Goal: Task Accomplishment & Management: Manage account settings

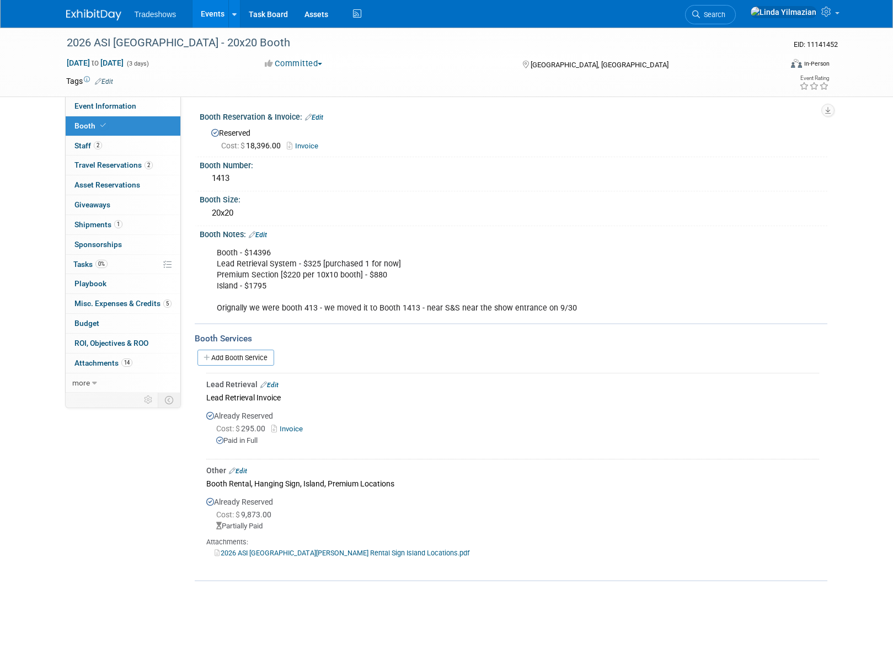
click at [209, 11] on link "Events" at bounding box center [213, 14] width 40 height 28
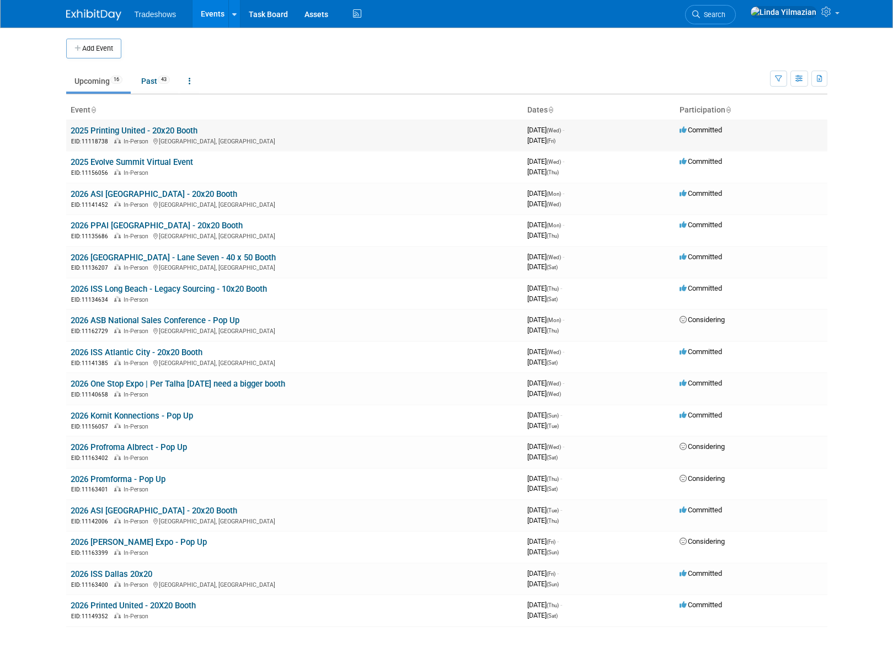
click at [133, 131] on link "2025 Printing United - 20x20 Booth" at bounding box center [134, 131] width 127 height 10
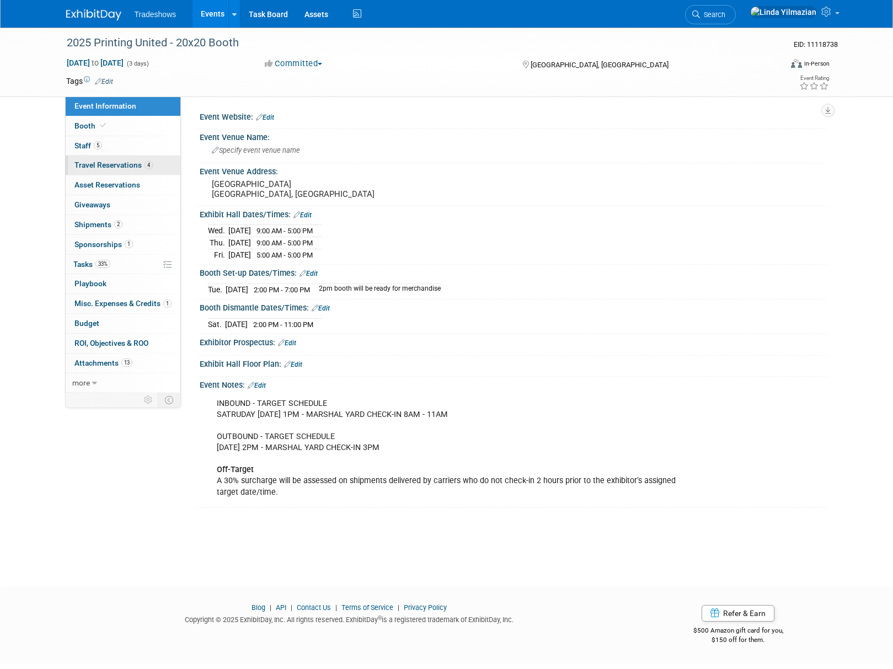
click at [89, 161] on link "4 Travel Reservations 4" at bounding box center [123, 165] width 115 height 19
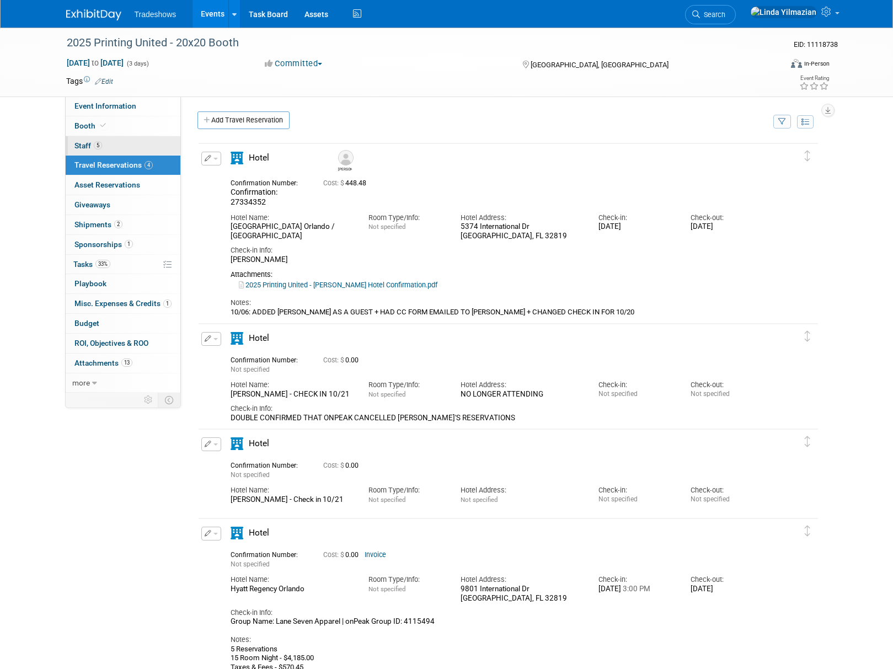
click at [82, 148] on span "Staff 5" at bounding box center [88, 145] width 28 height 9
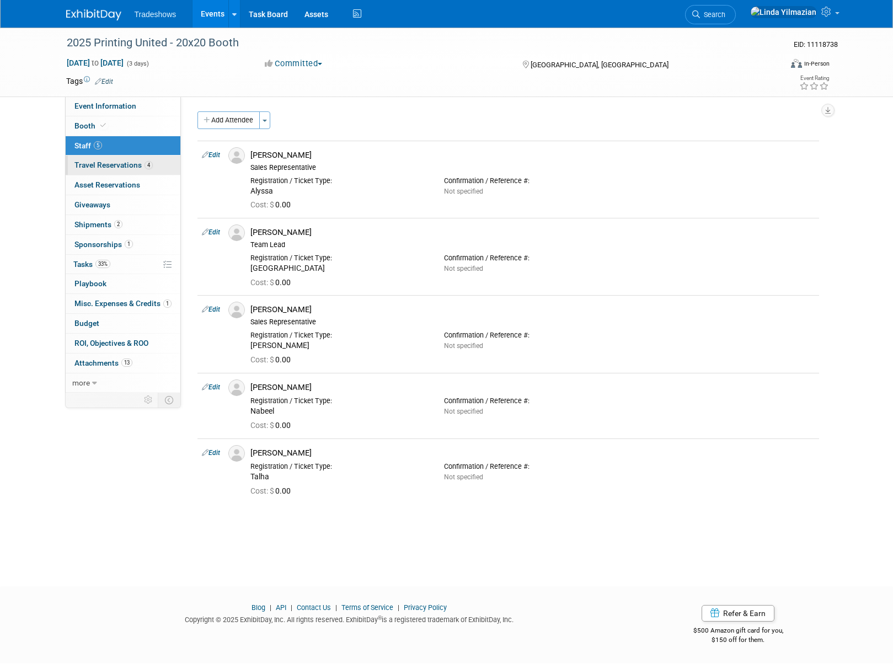
click at [123, 167] on span "Travel Reservations 4" at bounding box center [113, 165] width 78 height 9
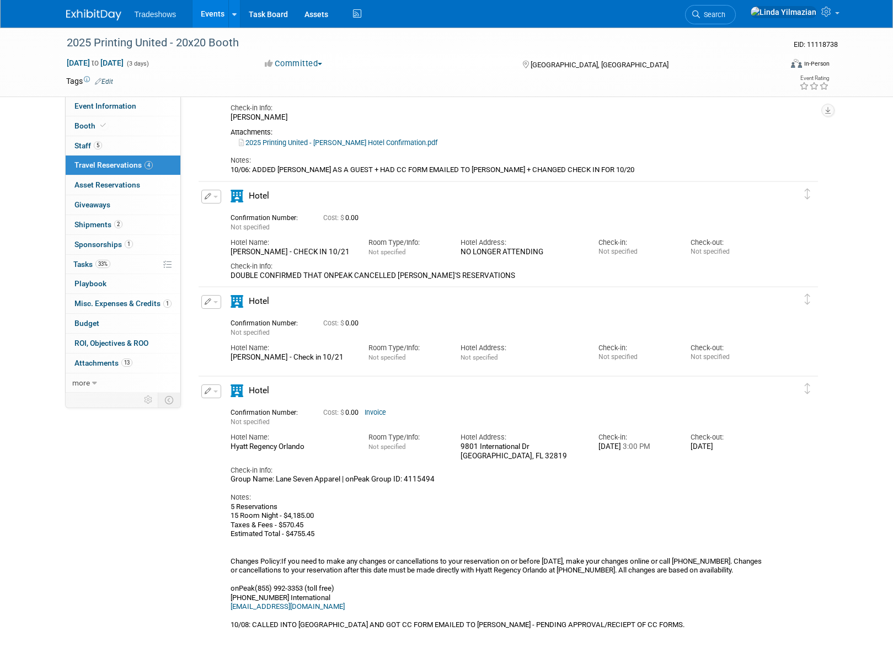
scroll to position [143, 0]
click at [213, 200] on button "button" at bounding box center [211, 196] width 20 height 14
click at [227, 239] on button "Delete Reservation" at bounding box center [248, 234] width 93 height 16
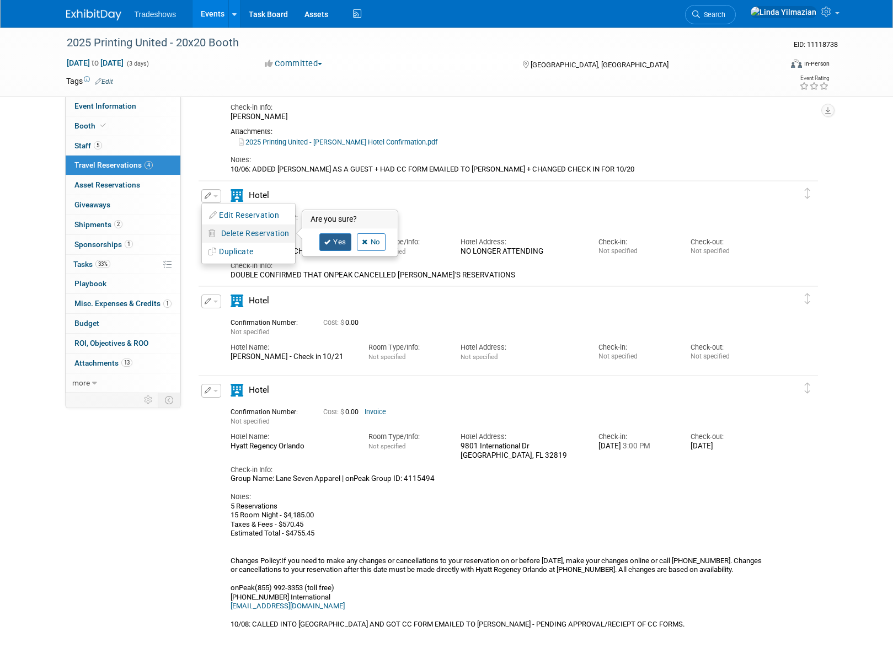
click at [338, 248] on link "Yes" at bounding box center [335, 242] width 32 height 18
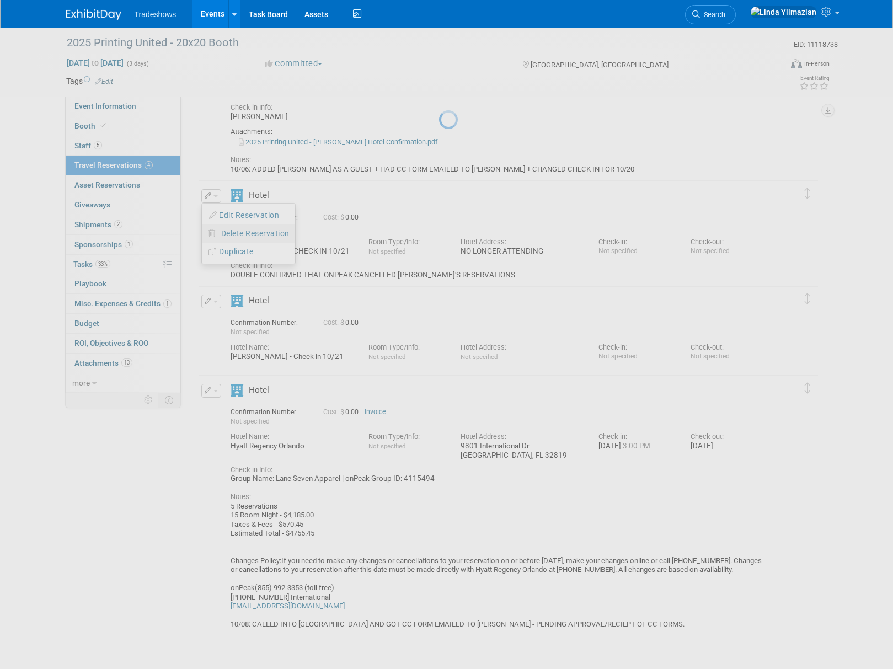
scroll to position [132, 0]
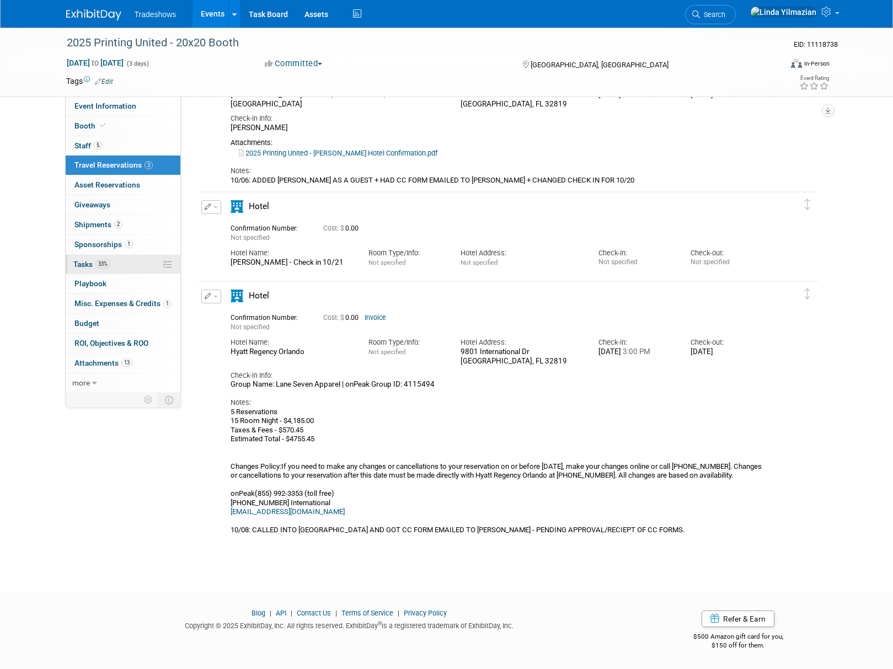
click at [79, 268] on span "Tasks 33%" at bounding box center [91, 264] width 37 height 9
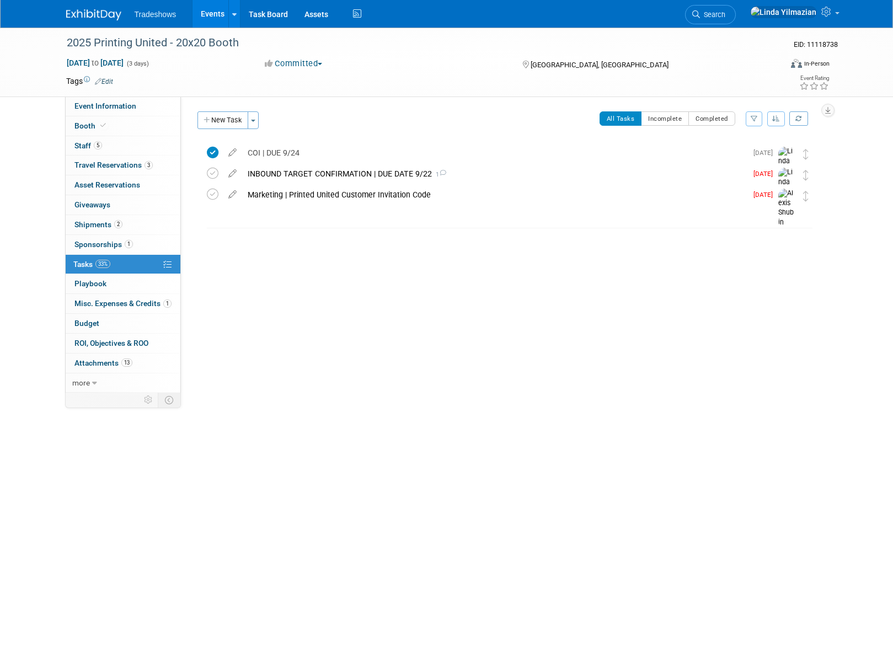
click at [227, 124] on button "New Task" at bounding box center [222, 120] width 51 height 18
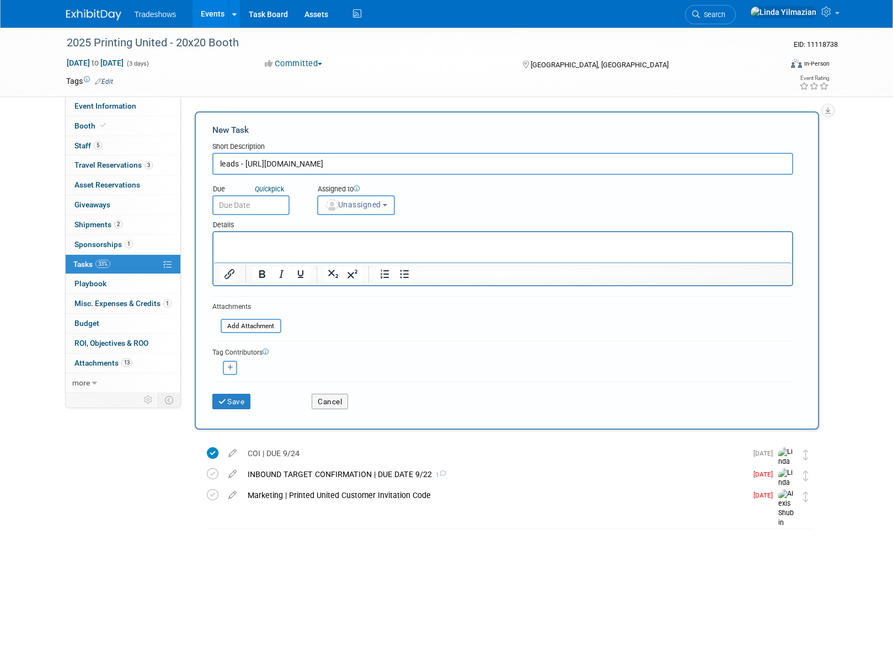
type input "leads - [URL][DOMAIN_NAME]"
click at [245, 242] on p "Rich Text Area. Press ALT-0 for help." at bounding box center [503, 242] width 566 height 11
click at [235, 402] on button "Save" at bounding box center [231, 401] width 39 height 15
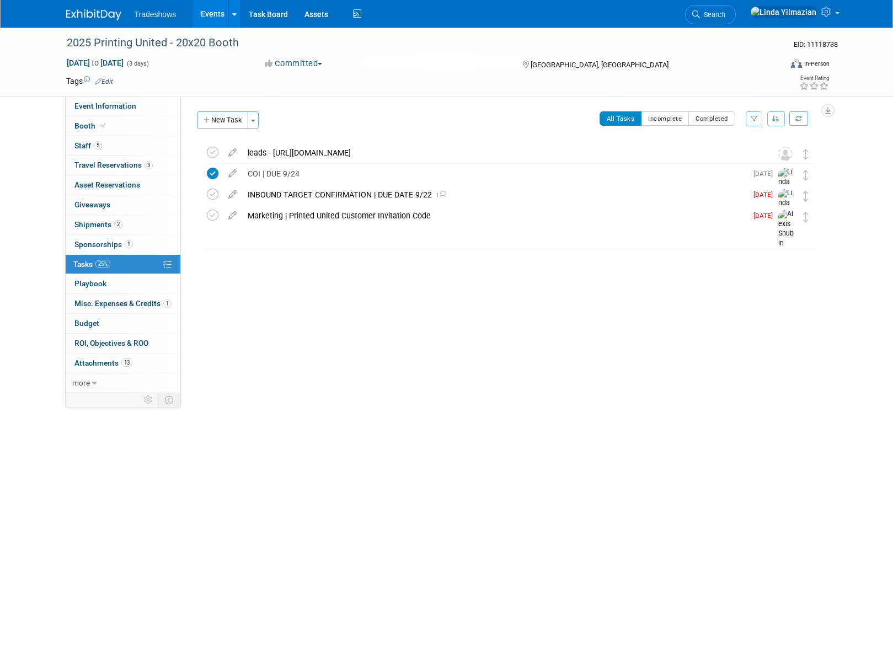
click at [785, 158] on img at bounding box center [785, 154] width 14 height 14
drag, startPoint x: 783, startPoint y: 154, endPoint x: 737, endPoint y: 163, distance: 46.6
click at [783, 154] on img at bounding box center [785, 154] width 14 height 14
click at [229, 153] on icon at bounding box center [232, 150] width 19 height 14
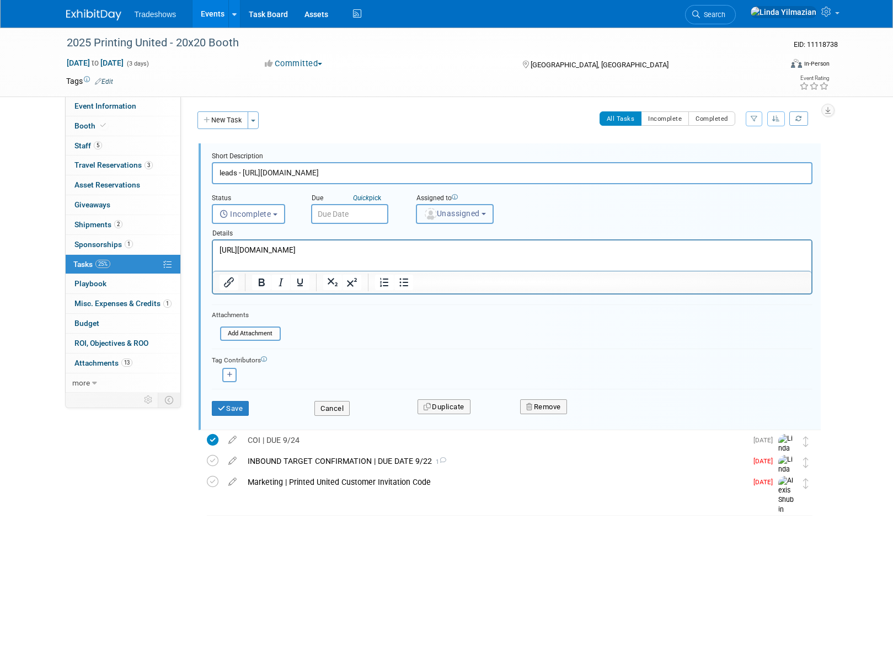
click at [441, 218] on button "Unassigned" at bounding box center [455, 214] width 78 height 20
click at [476, 288] on label "[PERSON_NAME] (me)" at bounding box center [469, 291] width 95 height 18
click at [418, 288] on input "[PERSON_NAME] (me)" at bounding box center [414, 289] width 7 height 7
select select "bf9d6e16-4cc5-4ade-ad76-b80409cc06ff"
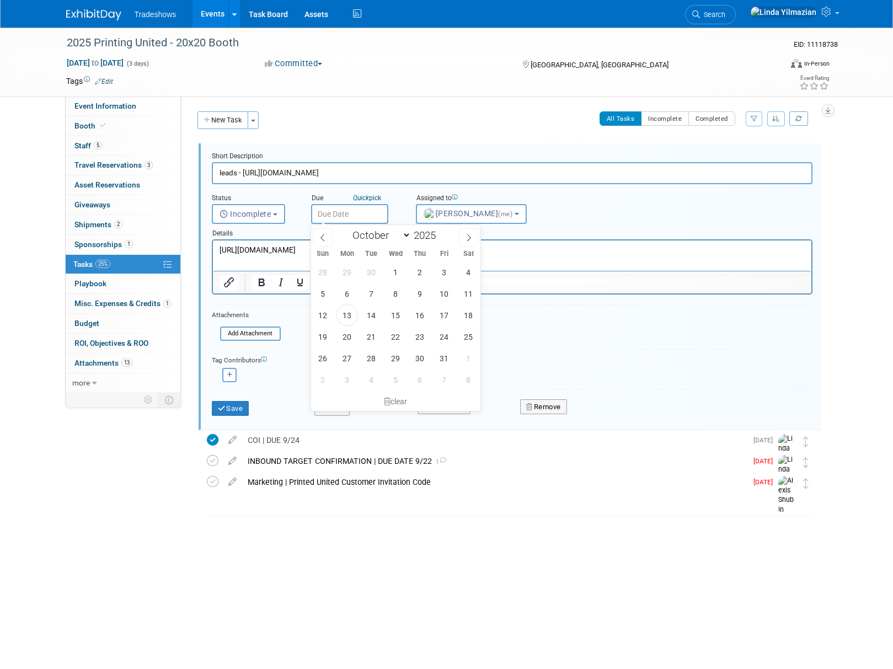
click at [347, 216] on input "text" at bounding box center [349, 214] width 77 height 20
click at [448, 339] on span "24" at bounding box center [445, 337] width 22 height 22
type input "[DATE]"
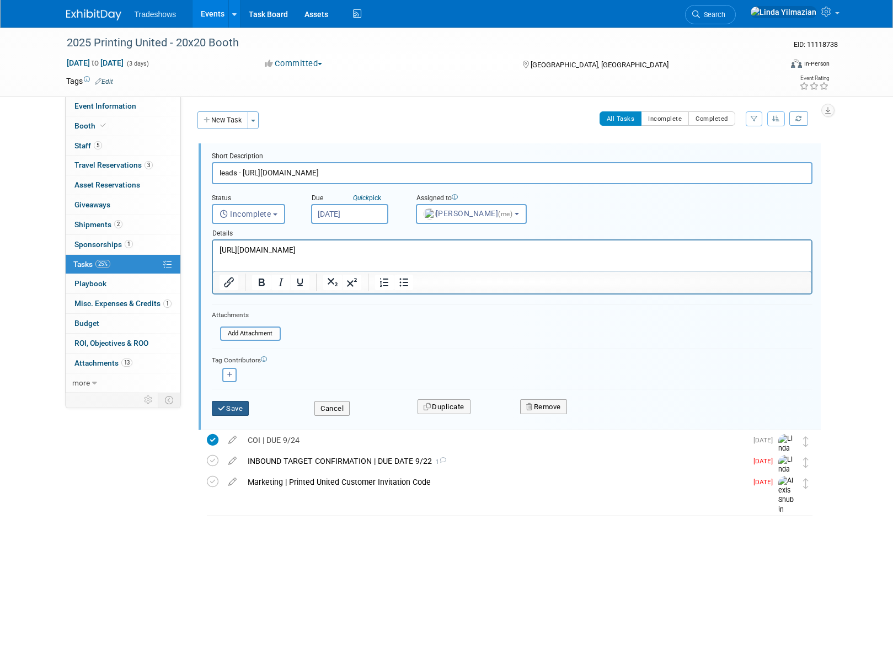
click at [237, 414] on button "Save" at bounding box center [231, 408] width 38 height 15
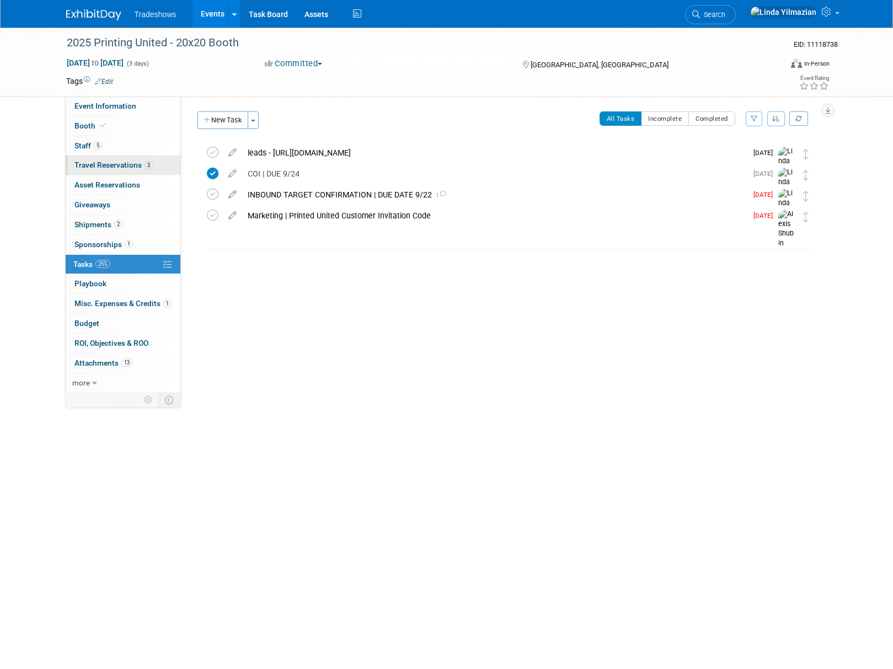
click at [88, 163] on span "Travel Reservations 3" at bounding box center [113, 165] width 78 height 9
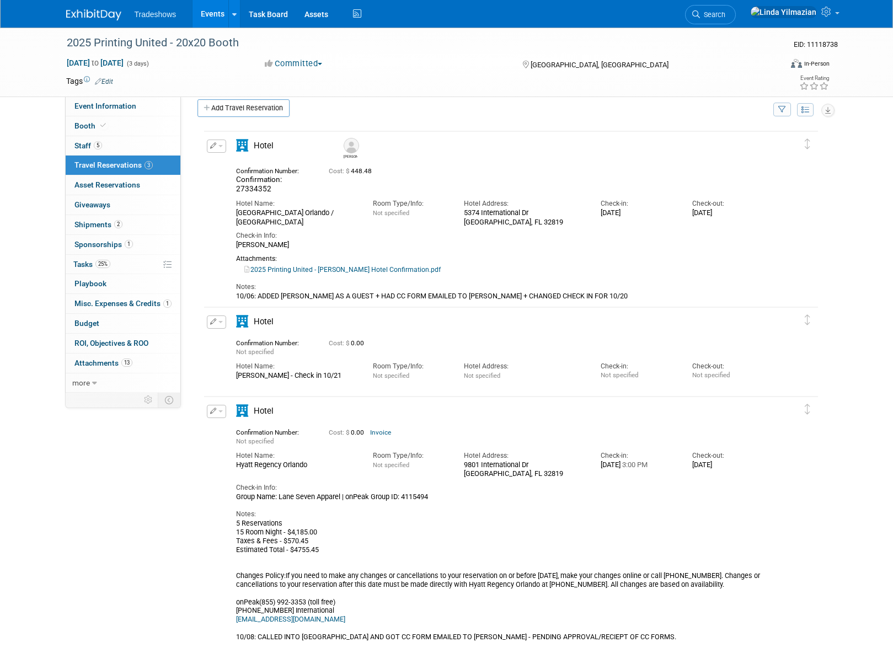
scroll to position [13, 0]
drag, startPoint x: 350, startPoint y: 213, endPoint x: 233, endPoint y: 213, distance: 116.4
click at [233, 213] on div "Hotel Name: [GEOGRAPHIC_DATA] / [GEOGRAPHIC_DATA]" at bounding box center [296, 209] width 137 height 33
drag, startPoint x: 254, startPoint y: 221, endPoint x: 236, endPoint y: 215, distance: 19.5
click at [236, 215] on div "[GEOGRAPHIC_DATA] Orlando / [GEOGRAPHIC_DATA]" at bounding box center [296, 217] width 120 height 18
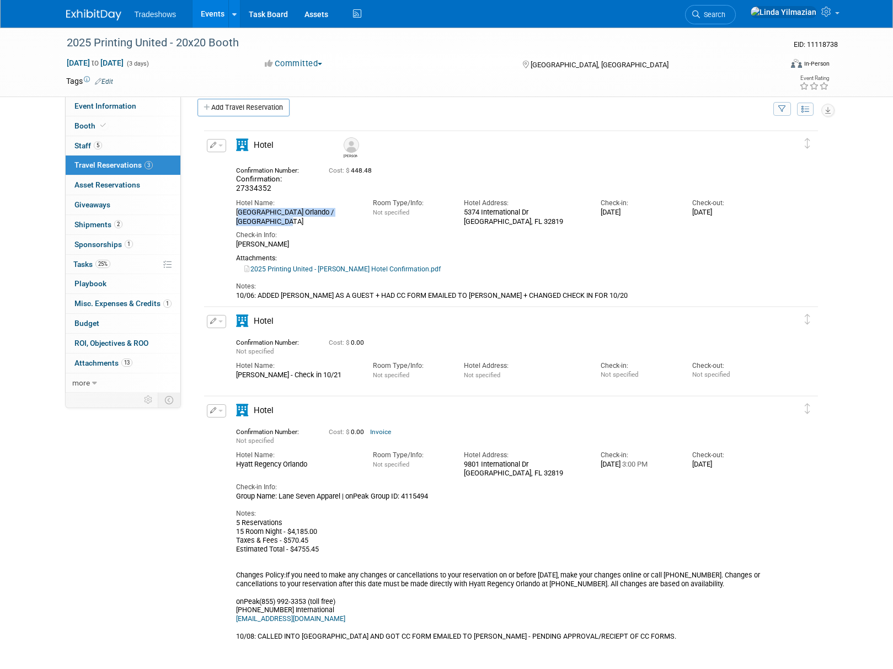
copy div "[GEOGRAPHIC_DATA] Orlando / [GEOGRAPHIC_DATA]"
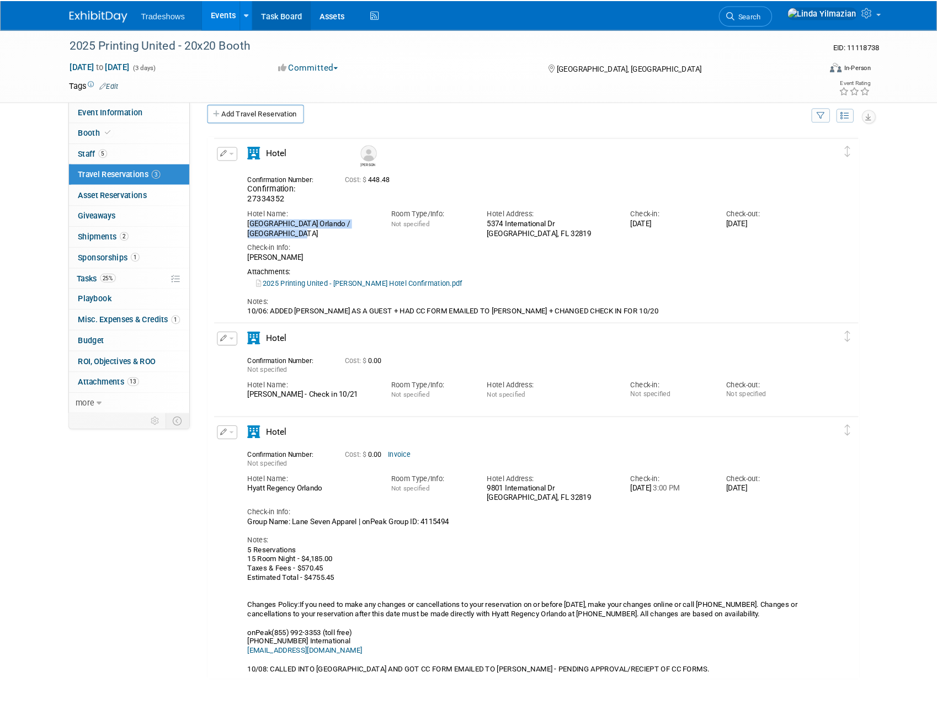
scroll to position [0, 0]
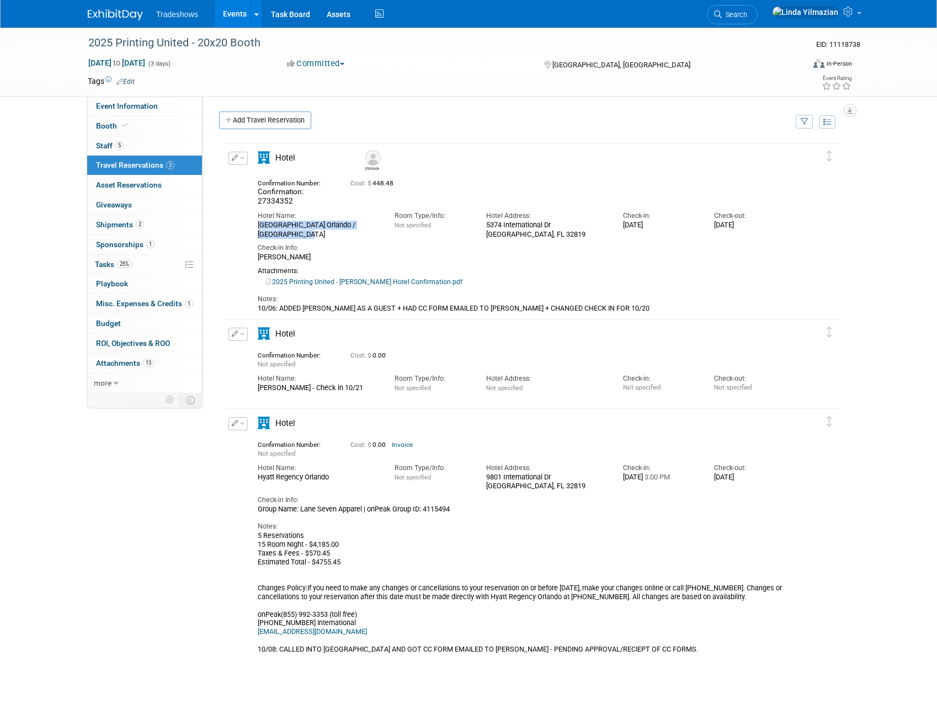
click at [237, 426] on button "button" at bounding box center [237, 423] width 19 height 13
click at [249, 437] on button "Edit Reservation" at bounding box center [275, 443] width 93 height 16
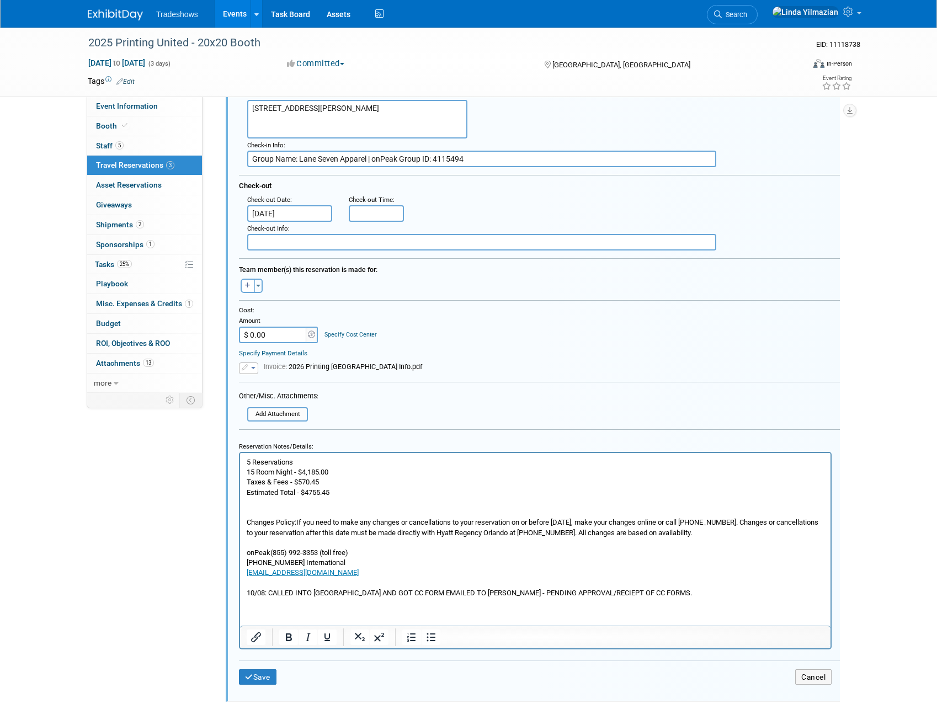
scroll to position [483, 0]
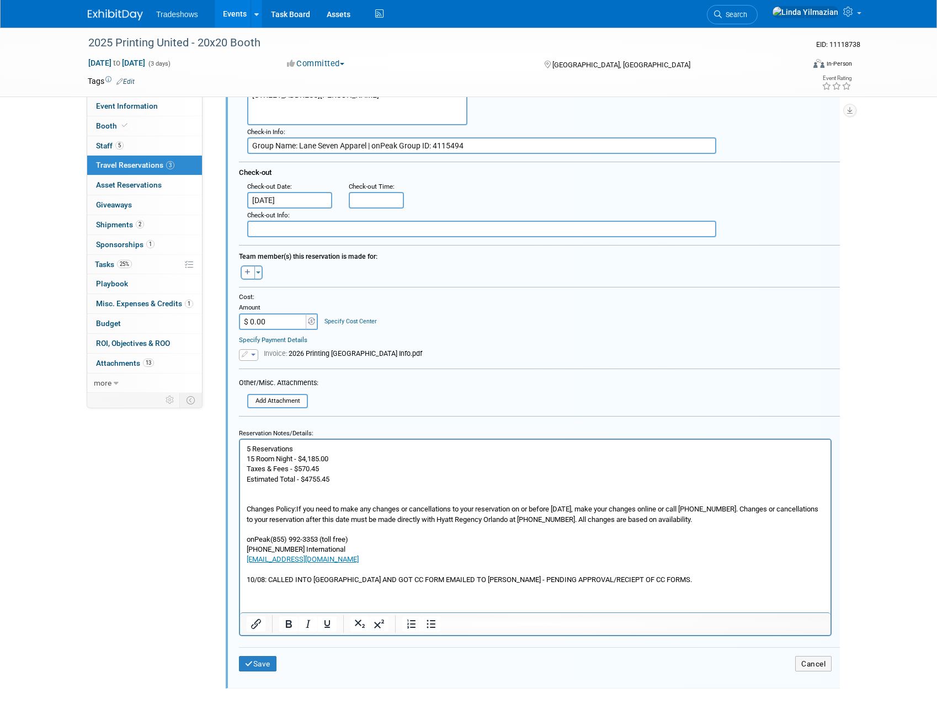
click at [367, 584] on html "5 Reservations 15 Room Night - $4,185.00 Taxes & Fees - $570.45 Estimated Total…" at bounding box center [535, 511] width 590 height 145
click at [660, 578] on p "5 Reservations 15 Room Night - $4,185.00 Taxes & Fees - $570.45 Estimated Total…" at bounding box center [536, 513] width 578 height 141
click at [271, 659] on button "Save" at bounding box center [258, 665] width 38 height 16
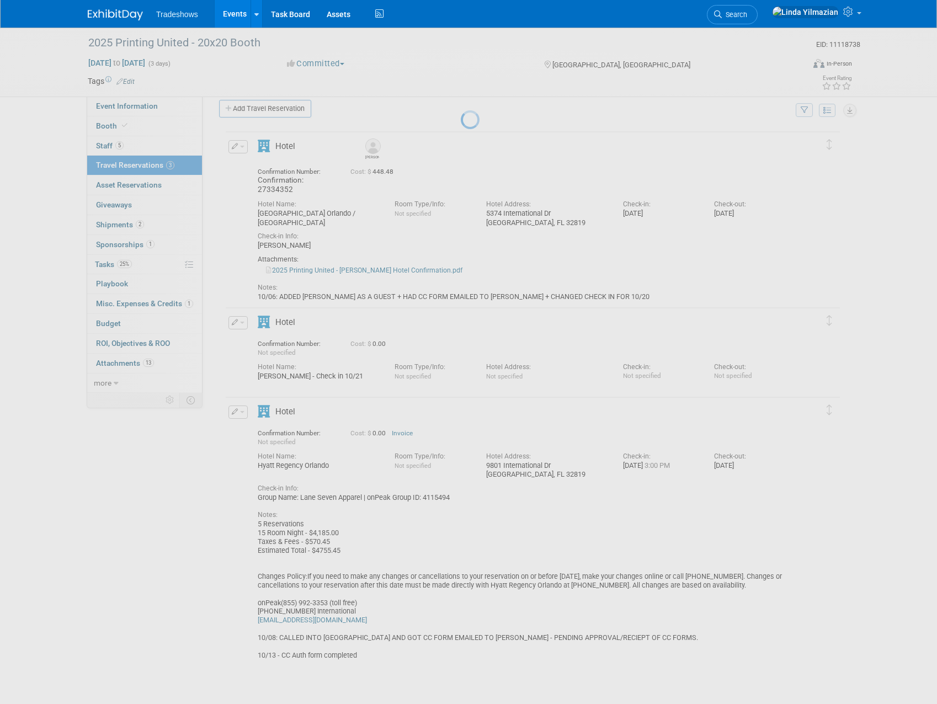
scroll to position [0, 0]
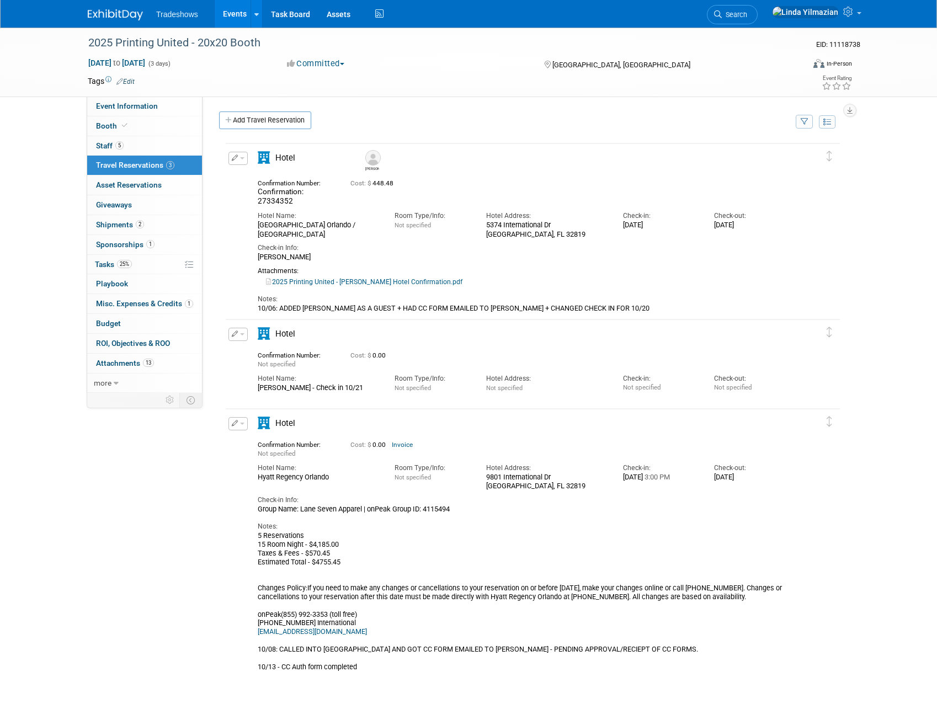
drag, startPoint x: 259, startPoint y: 477, endPoint x: 332, endPoint y: 480, distance: 72.3
click at [333, 480] on div "Hyatt Regency Orlando" at bounding box center [318, 477] width 120 height 9
copy div "Hyatt Regency Orlando"
click at [238, 333] on icon "button" at bounding box center [235, 333] width 7 height 6
click at [252, 351] on button "Edit Reservation" at bounding box center [275, 353] width 93 height 16
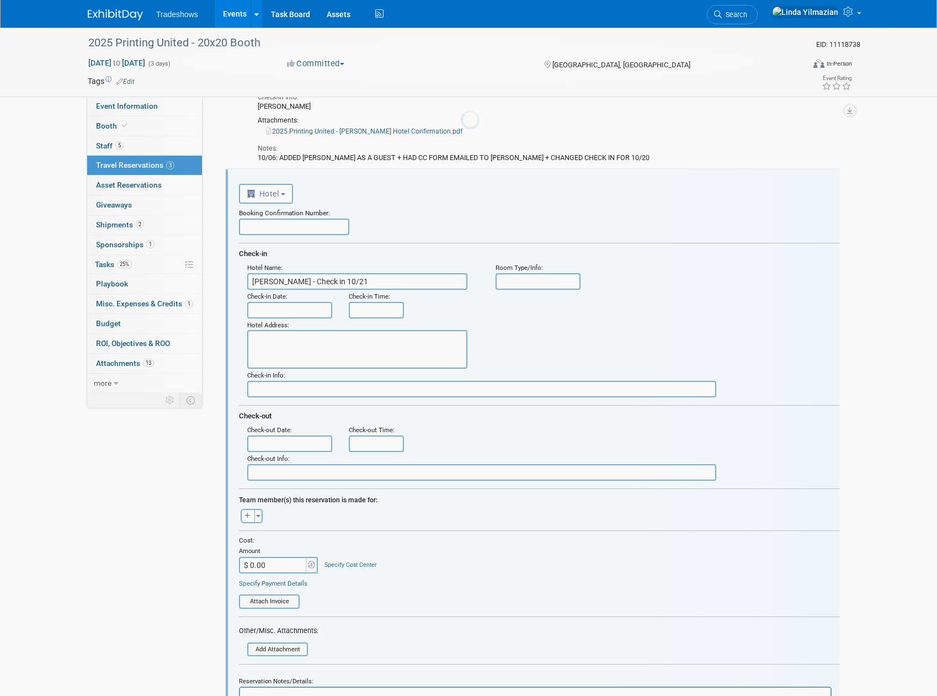
scroll to position [194, 0]
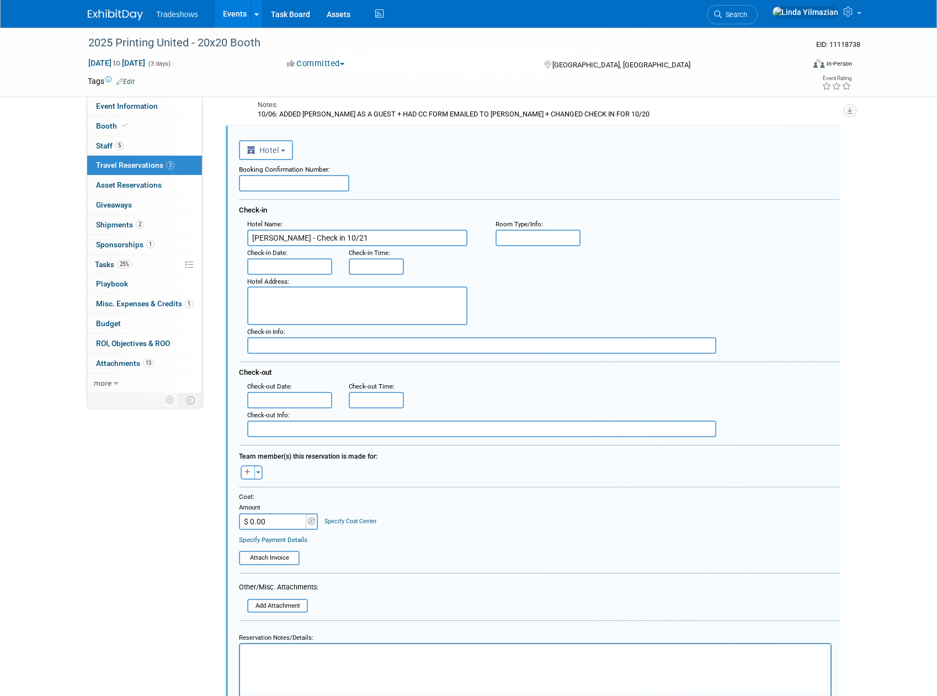
paste textarea "Hyatt Regency Orlando"
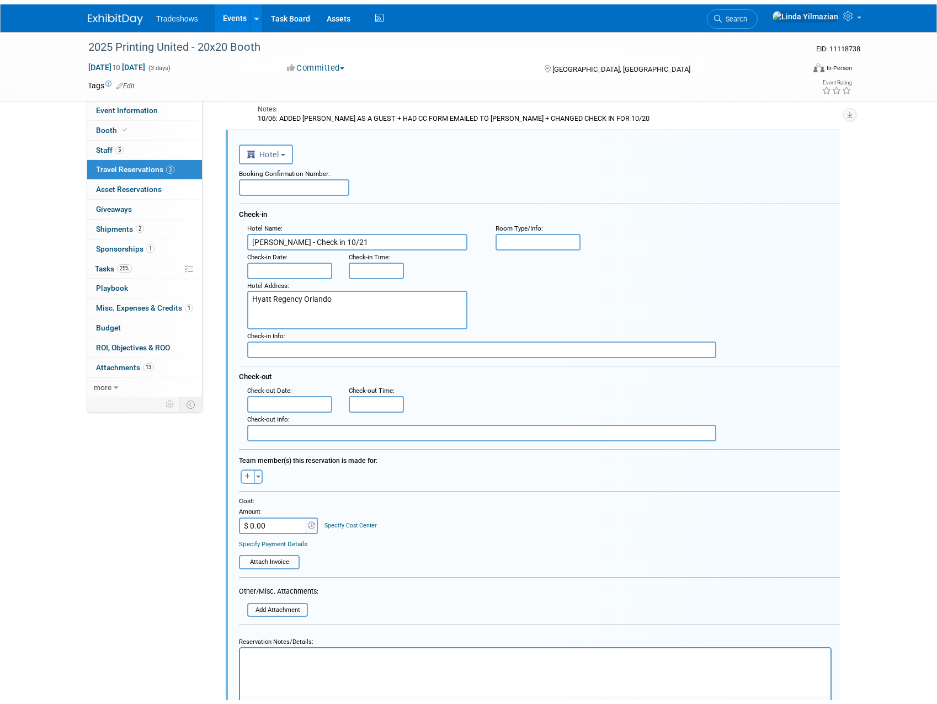
scroll to position [542, 0]
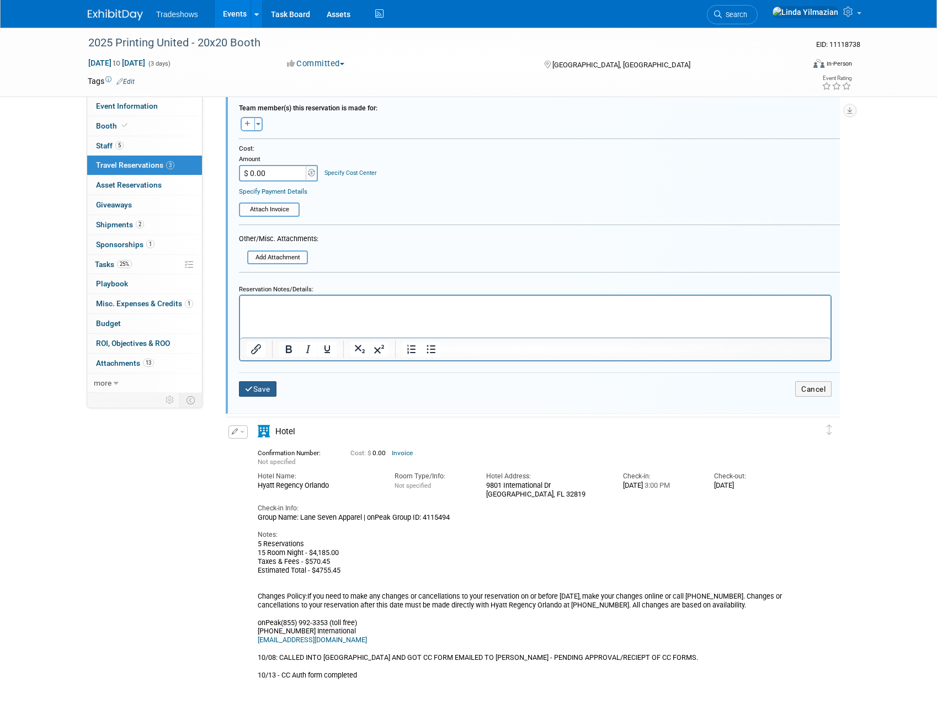
type textarea "Hyatt Regency Orlando"
click at [260, 392] on button "Save" at bounding box center [258, 389] width 38 height 16
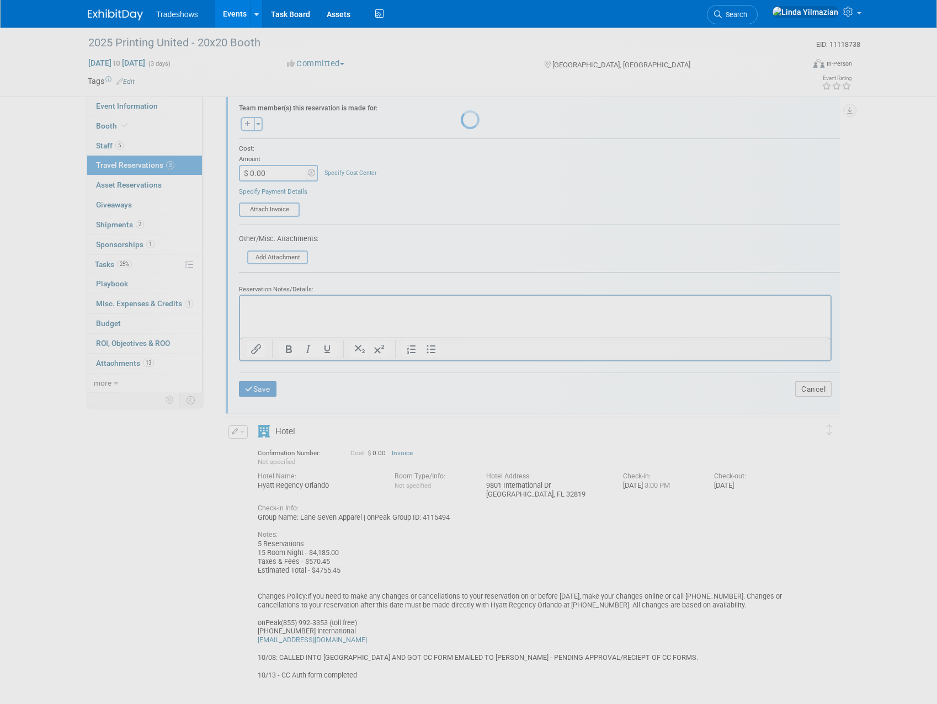
scroll to position [0, 0]
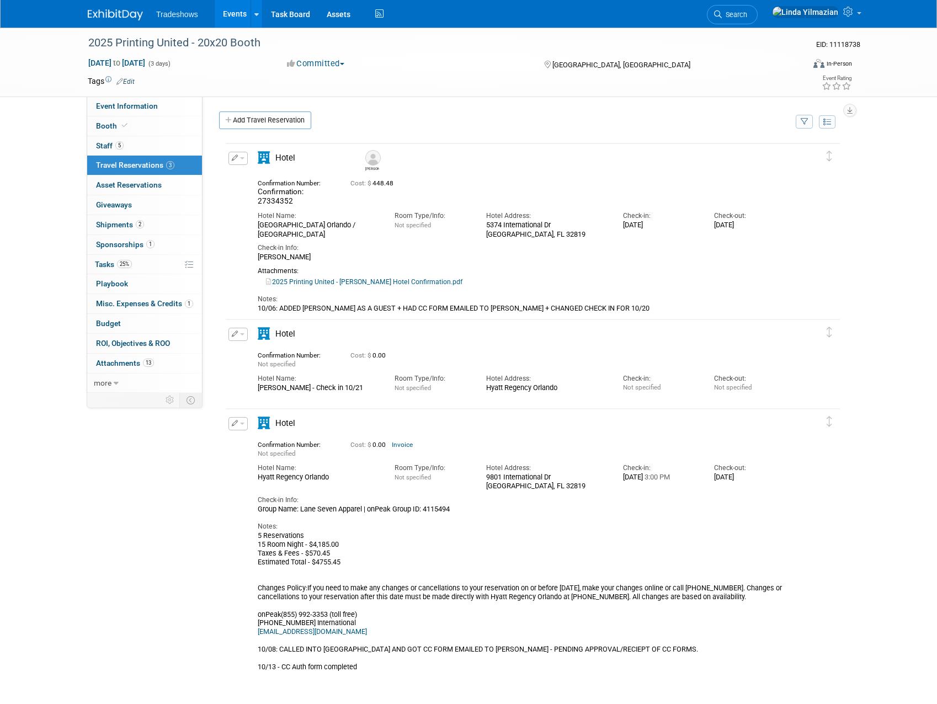
click at [269, 227] on div "[GEOGRAPHIC_DATA] Orlando / [GEOGRAPHIC_DATA]" at bounding box center [318, 230] width 120 height 18
drag, startPoint x: 260, startPoint y: 225, endPoint x: 368, endPoint y: 230, distance: 108.8
click at [368, 230] on div "[GEOGRAPHIC_DATA] Orlando / [GEOGRAPHIC_DATA]" at bounding box center [318, 230] width 120 height 18
copy div "[GEOGRAPHIC_DATA] Orlando / [GEOGRAPHIC_DATA]"
click at [370, 284] on link "2025 Printing United - [PERSON_NAME] Hotel Confirmation.pdf" at bounding box center [364, 282] width 196 height 8
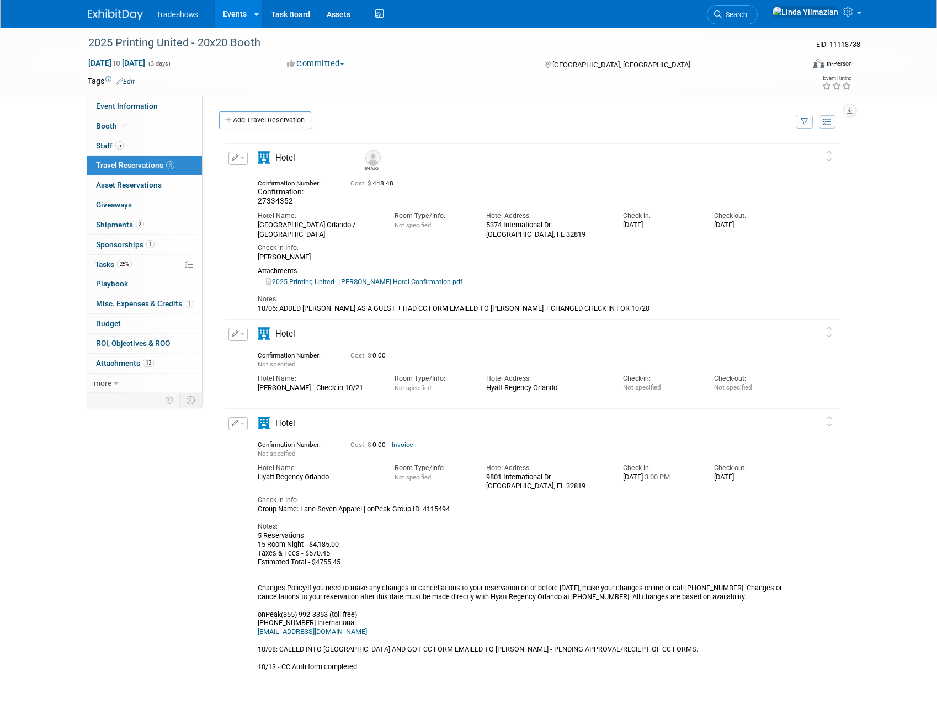
click at [243, 160] on button "button" at bounding box center [237, 158] width 19 height 13
click at [248, 177] on button "Edit Reservation" at bounding box center [275, 177] width 93 height 16
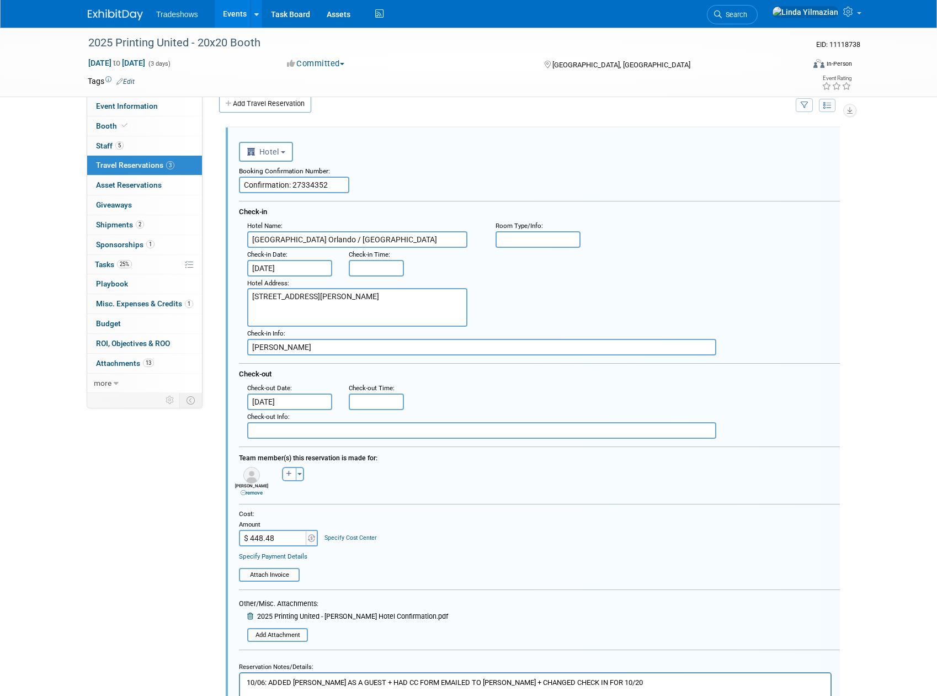
scroll to position [18, 0]
drag, startPoint x: 267, startPoint y: 293, endPoint x: 243, endPoint y: 292, distance: 24.3
click at [243, 292] on div "Hotel Address : [STREET_ADDRESS][PERSON_NAME]" at bounding box center [363, 300] width 248 height 51
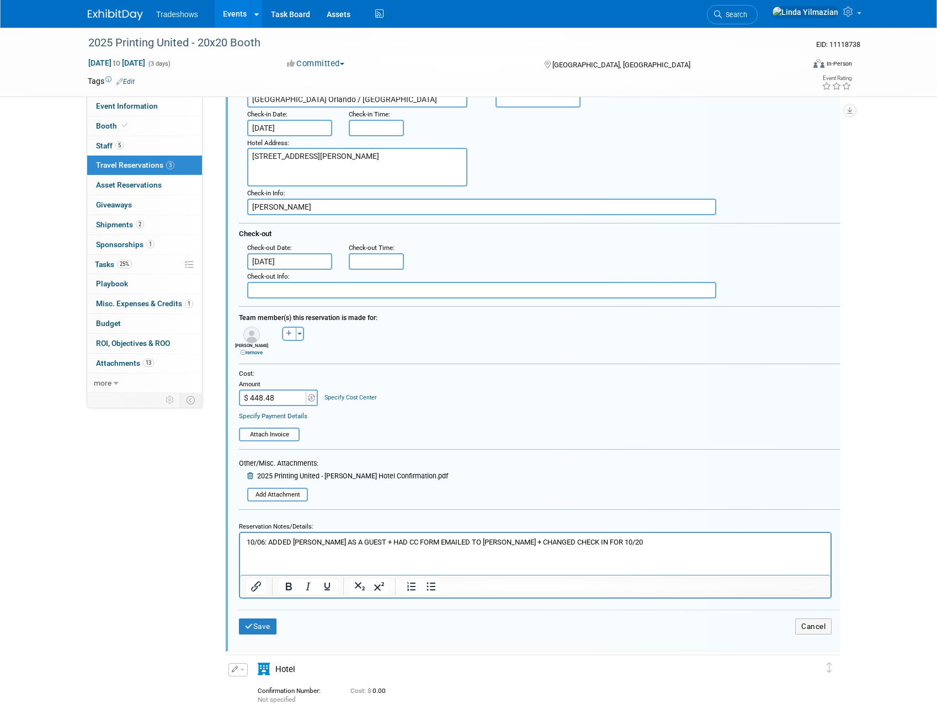
scroll to position [131, 0]
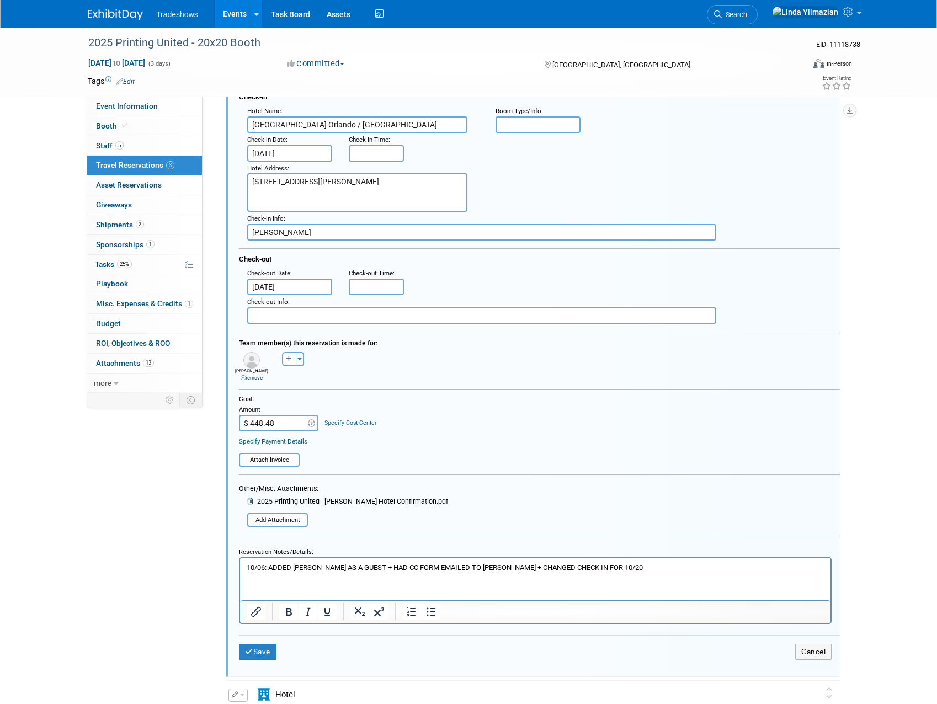
click at [593, 364] on div "[PERSON_NAME] remove [GEOGRAPHIC_DATA] remove [GEOGRAPHIC_DATA] remove" at bounding box center [539, 365] width 617 height 32
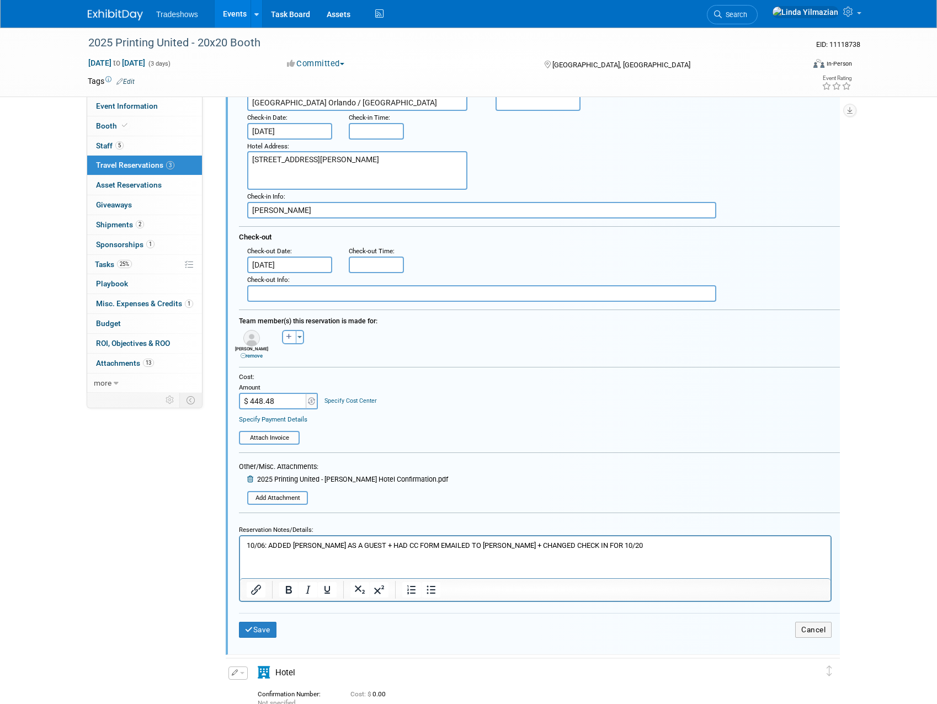
scroll to position [154, 0]
click at [808, 630] on button "Cancel" at bounding box center [813, 629] width 36 height 16
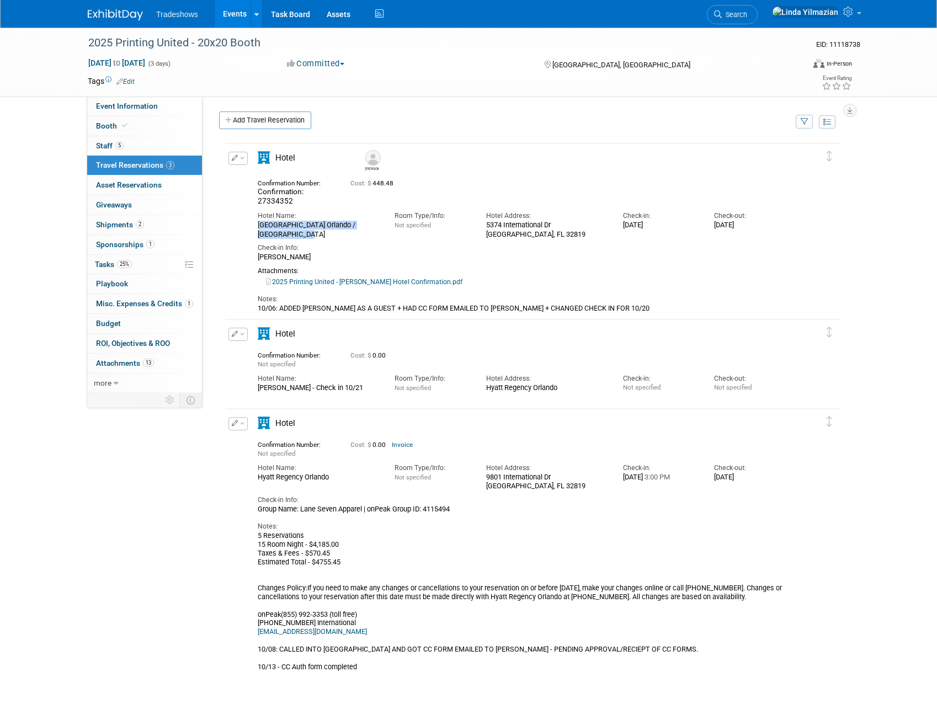
drag, startPoint x: 258, startPoint y: 224, endPoint x: 278, endPoint y: 235, distance: 22.7
click at [278, 235] on div "[GEOGRAPHIC_DATA] Orlando / [GEOGRAPHIC_DATA]" at bounding box center [318, 230] width 120 height 18
copy div "[GEOGRAPHIC_DATA] Orlando / [GEOGRAPHIC_DATA]"
click at [396, 239] on div "Hotel Name: [GEOGRAPHIC_DATA] / [GEOGRAPHIC_DATA] Room Type/Info: Not specified…" at bounding box center [523, 234] width 531 height 56
click at [245, 161] on button "button" at bounding box center [237, 158] width 19 height 13
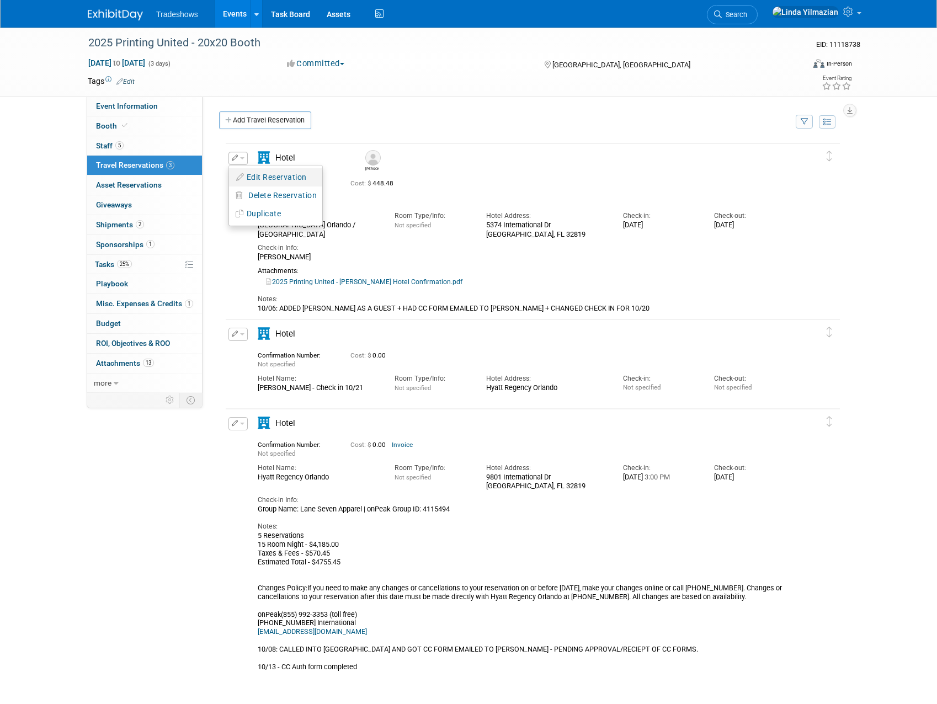
click at [250, 171] on button "Edit Reservation" at bounding box center [275, 177] width 93 height 16
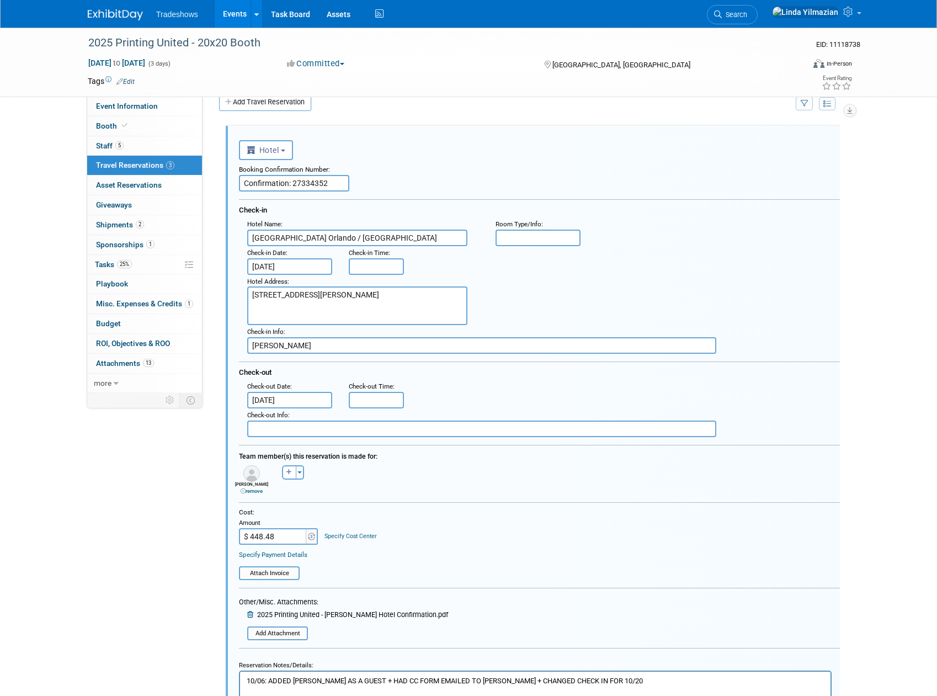
click at [332, 308] on textarea "[STREET_ADDRESS][PERSON_NAME]" at bounding box center [357, 305] width 220 height 39
paste textarea "[PHONE_NUMBER]"
click at [256, 315] on textarea "[STREET_ADDRESS][PERSON_NAME]" at bounding box center [357, 305] width 220 height 39
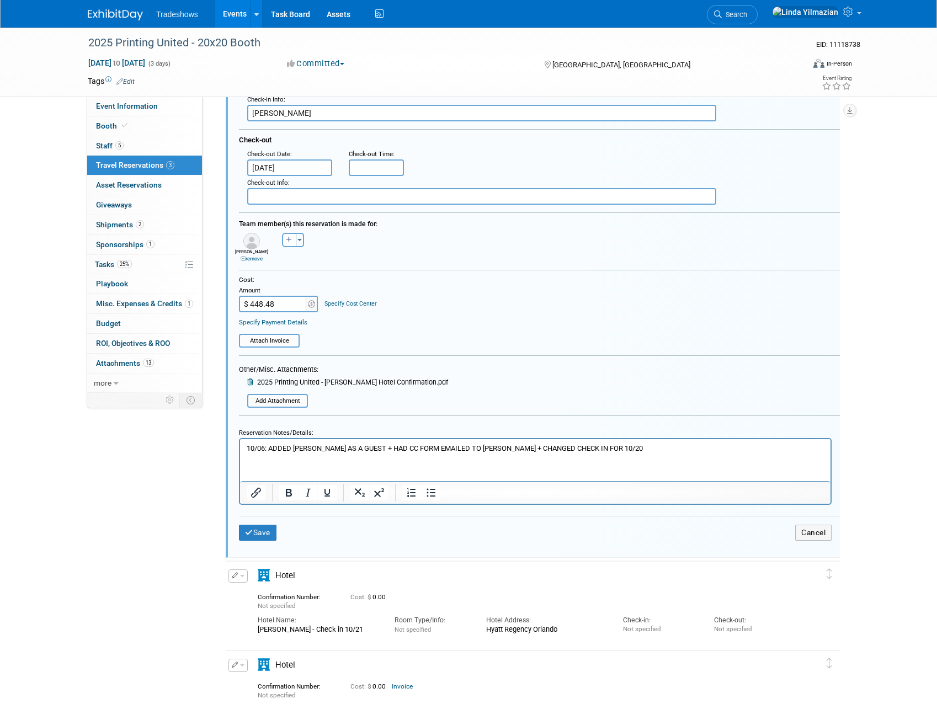
scroll to position [253, 0]
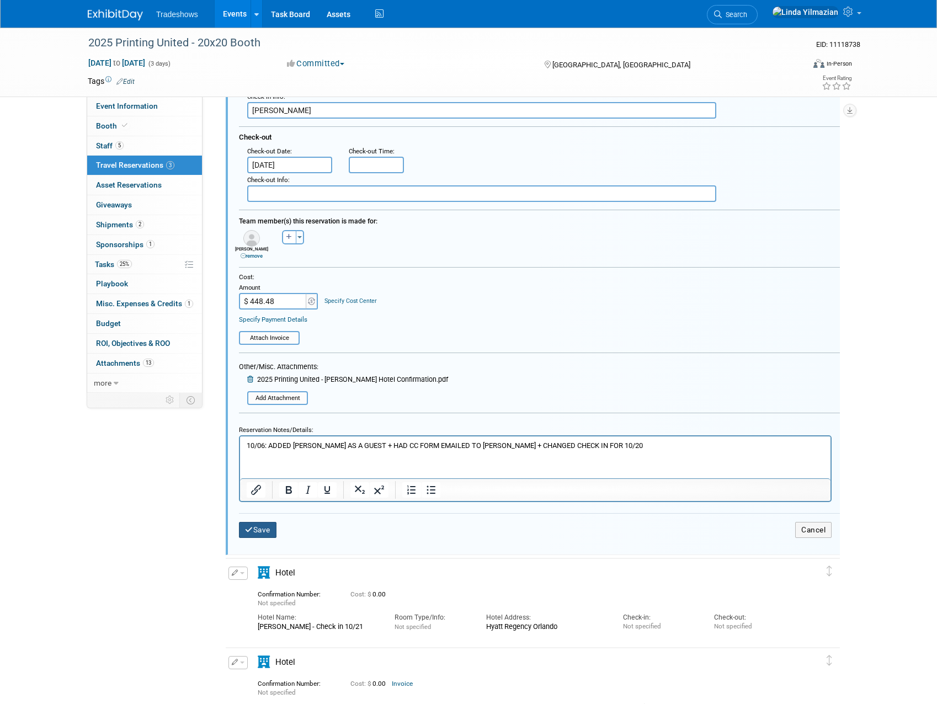
type textarea "[STREET_ADDRESS][PERSON_NAME] [PHONE_NUMBER]"
click at [250, 535] on button "Save" at bounding box center [258, 530] width 38 height 16
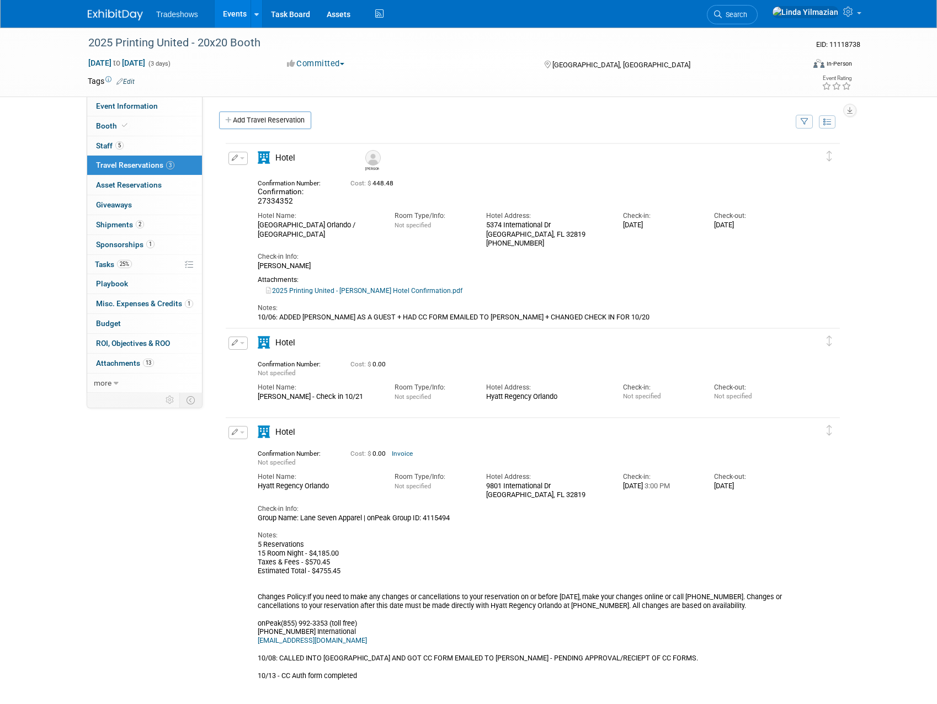
scroll to position [4, 0]
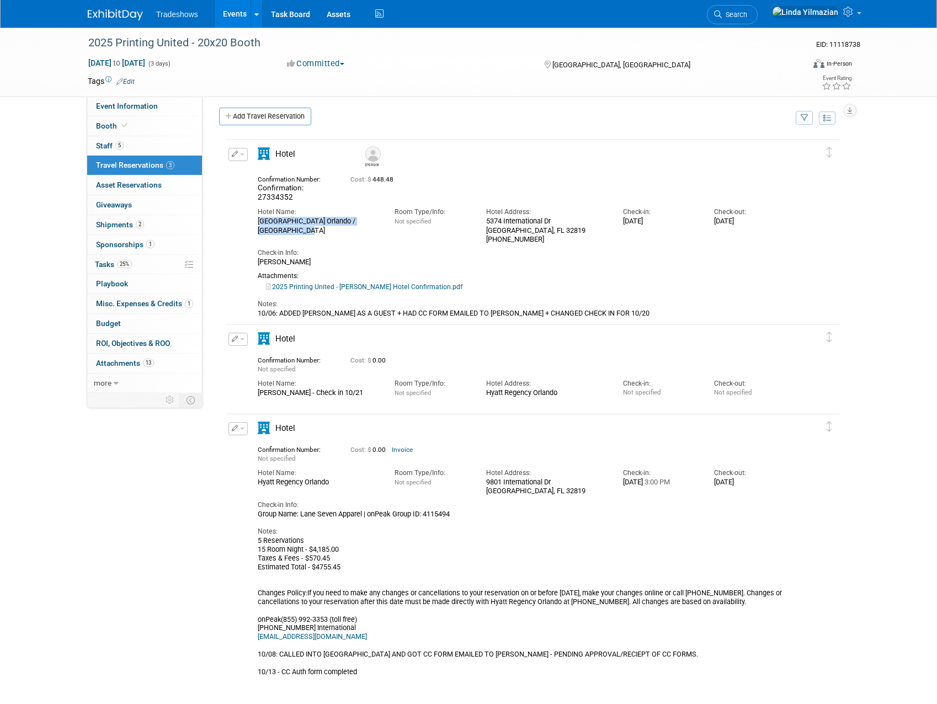
drag, startPoint x: 268, startPoint y: 229, endPoint x: 258, endPoint y: 225, distance: 10.4
click at [258, 225] on div "[GEOGRAPHIC_DATA] Orlando / [GEOGRAPHIC_DATA]" at bounding box center [318, 226] width 120 height 18
copy div "[GEOGRAPHIC_DATA] Orlando / [GEOGRAPHIC_DATA]"
drag, startPoint x: 295, startPoint y: 196, endPoint x: 258, endPoint y: 196, distance: 37.0
click at [258, 196] on div "Confirmation: 27334352" at bounding box center [296, 192] width 76 height 19
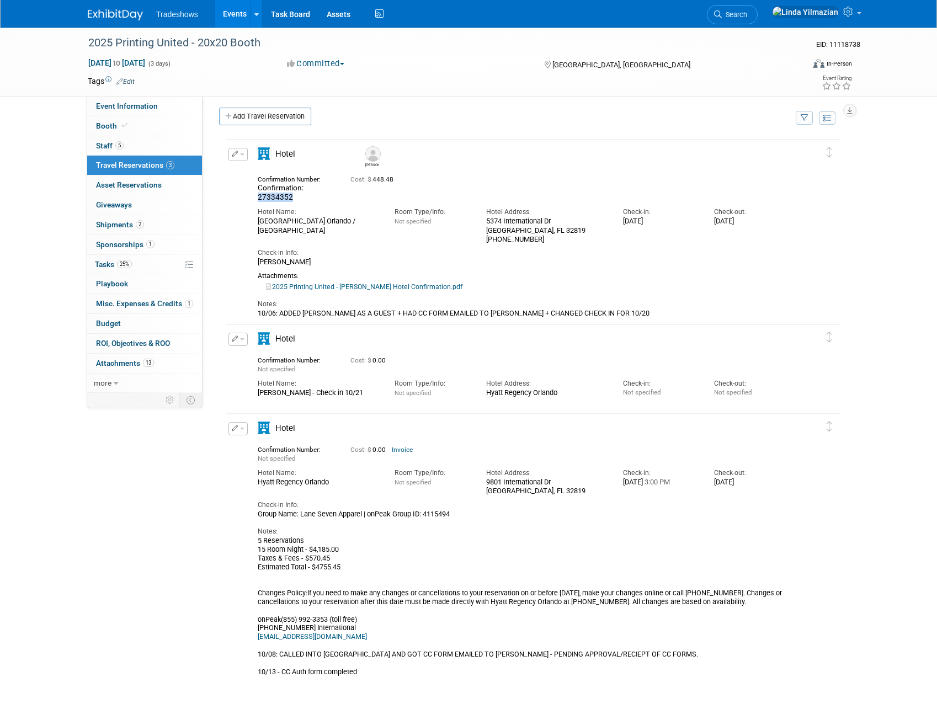
copy span "27334352"
click at [243, 153] on span "button" at bounding box center [242, 154] width 4 height 2
click at [258, 169] on button "Edit Reservation" at bounding box center [275, 173] width 93 height 16
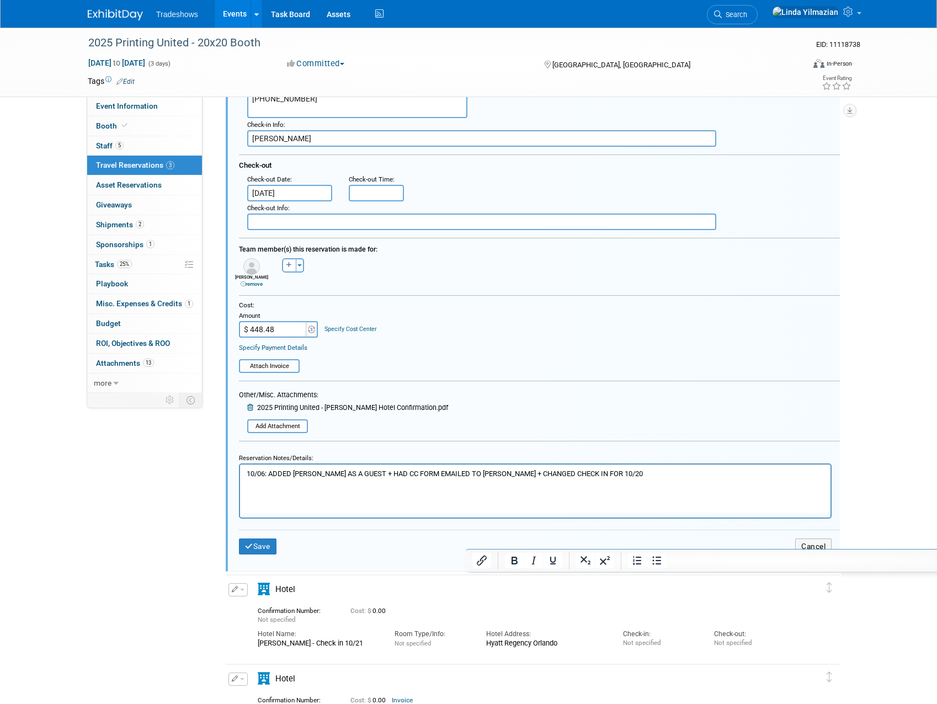
scroll to position [234, 0]
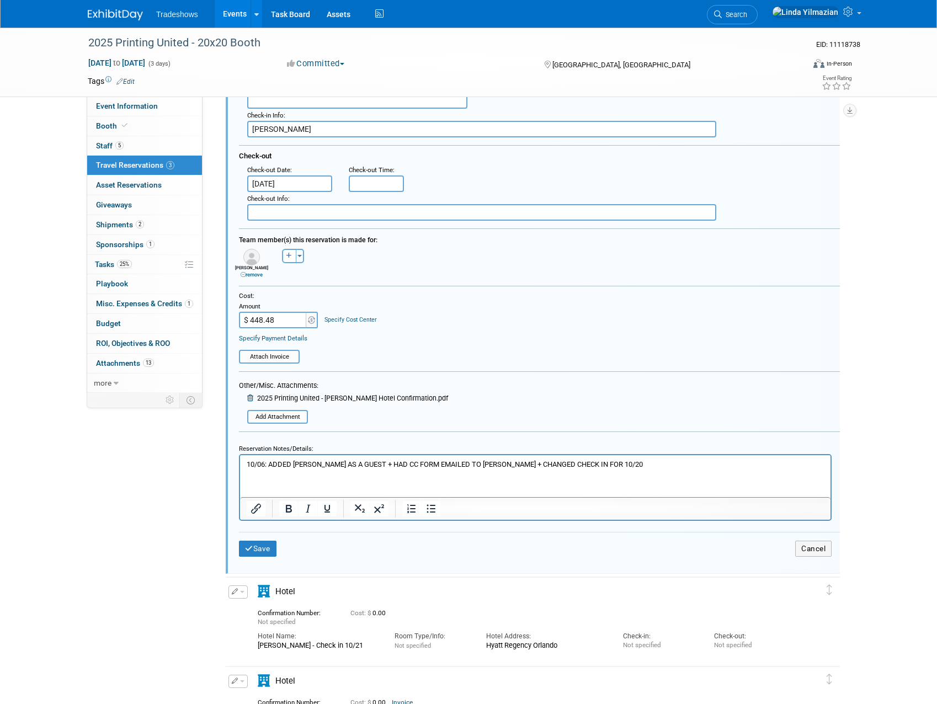
click at [270, 469] on html "10/06: ADDED [PERSON_NAME] AS A GUEST + HAD CC FORM EMAILED TO [PERSON_NAME] + …" at bounding box center [535, 462] width 590 height 14
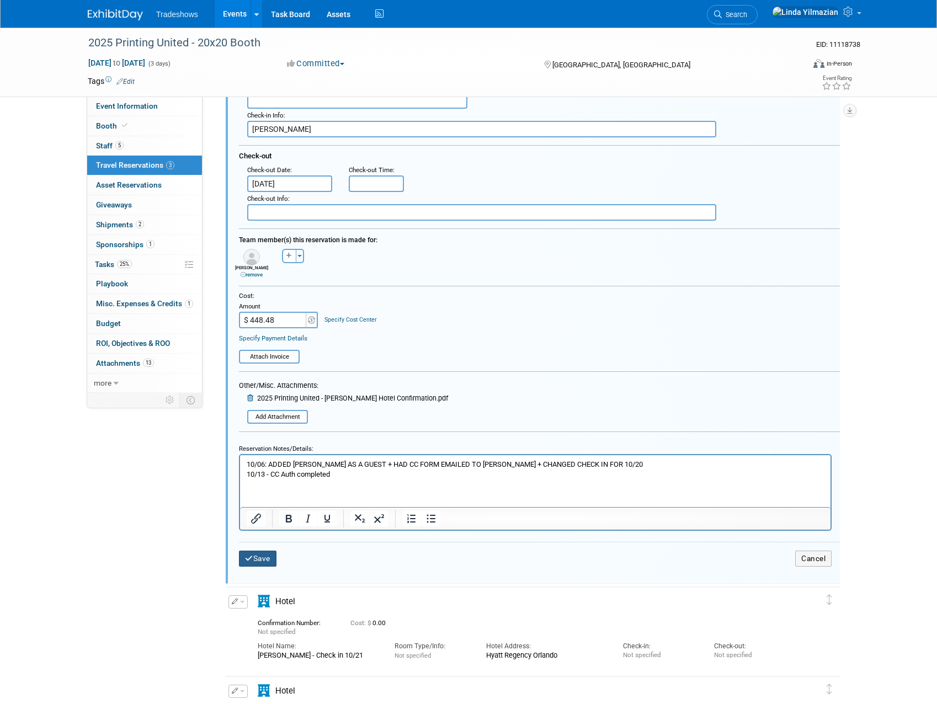
click at [255, 559] on button "Save" at bounding box center [258, 559] width 38 height 16
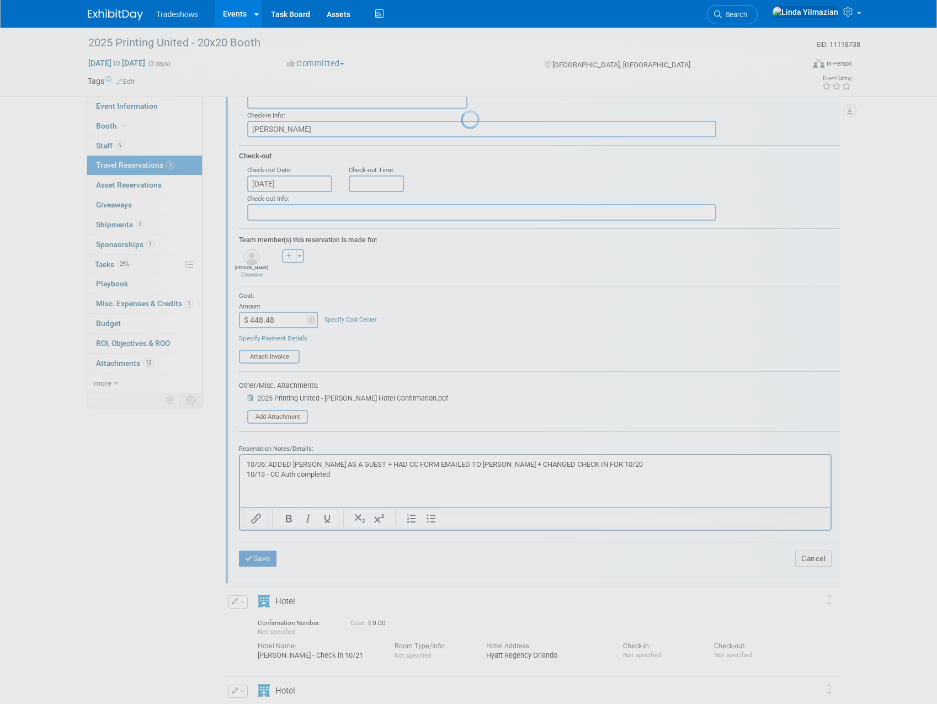
scroll to position [13, 0]
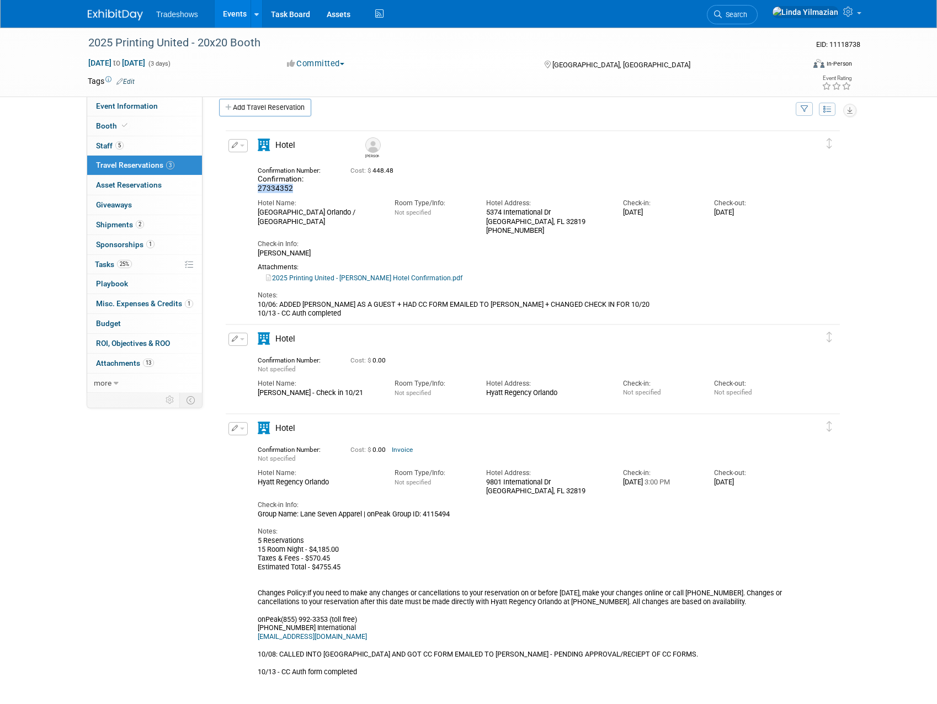
drag, startPoint x: 261, startPoint y: 189, endPoint x: 299, endPoint y: 191, distance: 37.5
click at [299, 191] on div "Confirmation: 27334352" at bounding box center [296, 183] width 76 height 19
copy span "27334352"
